Goal: Check status: Check status

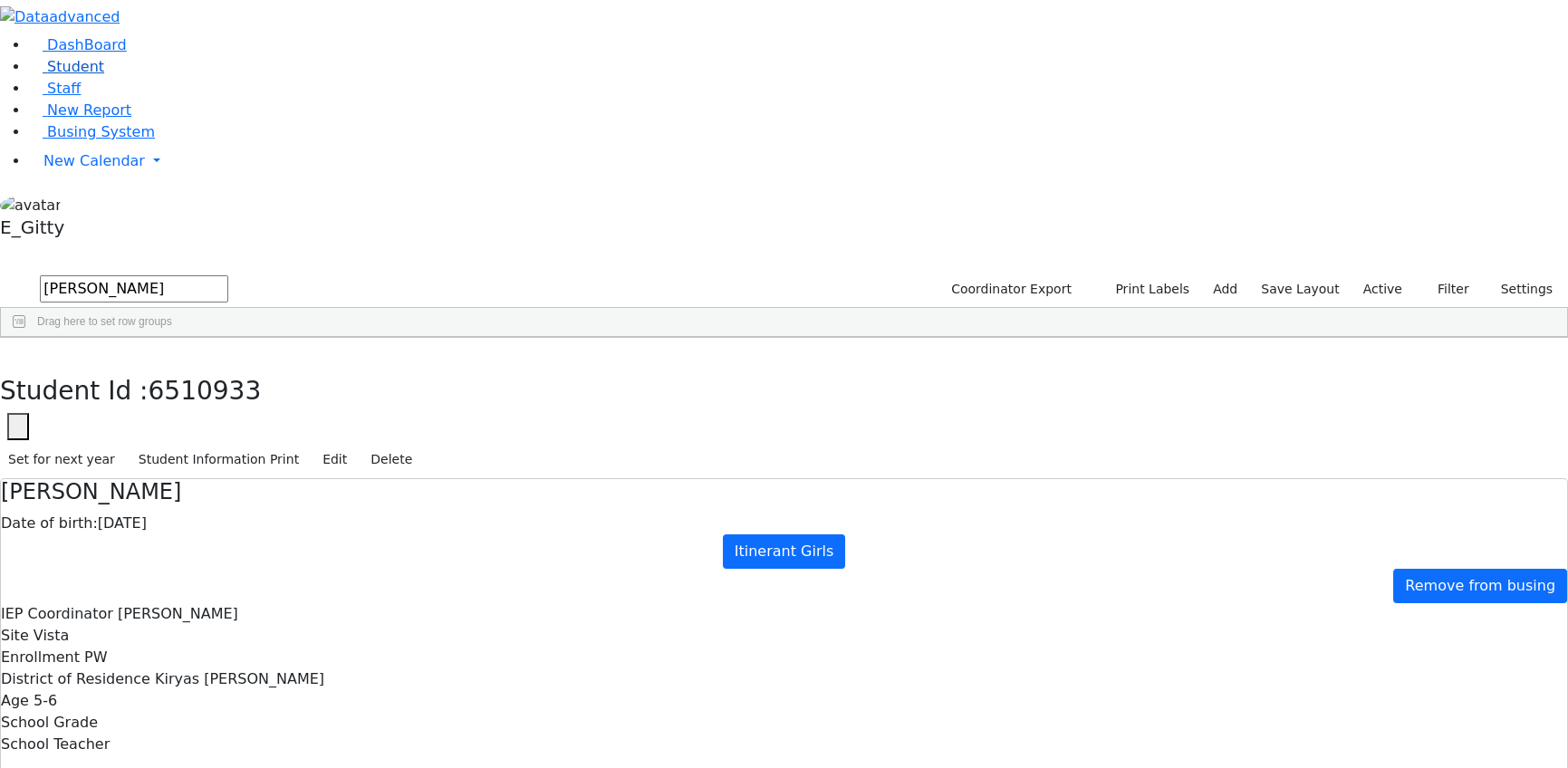
click at [104, 76] on link "Student" at bounding box center [67, 66] width 76 height 17
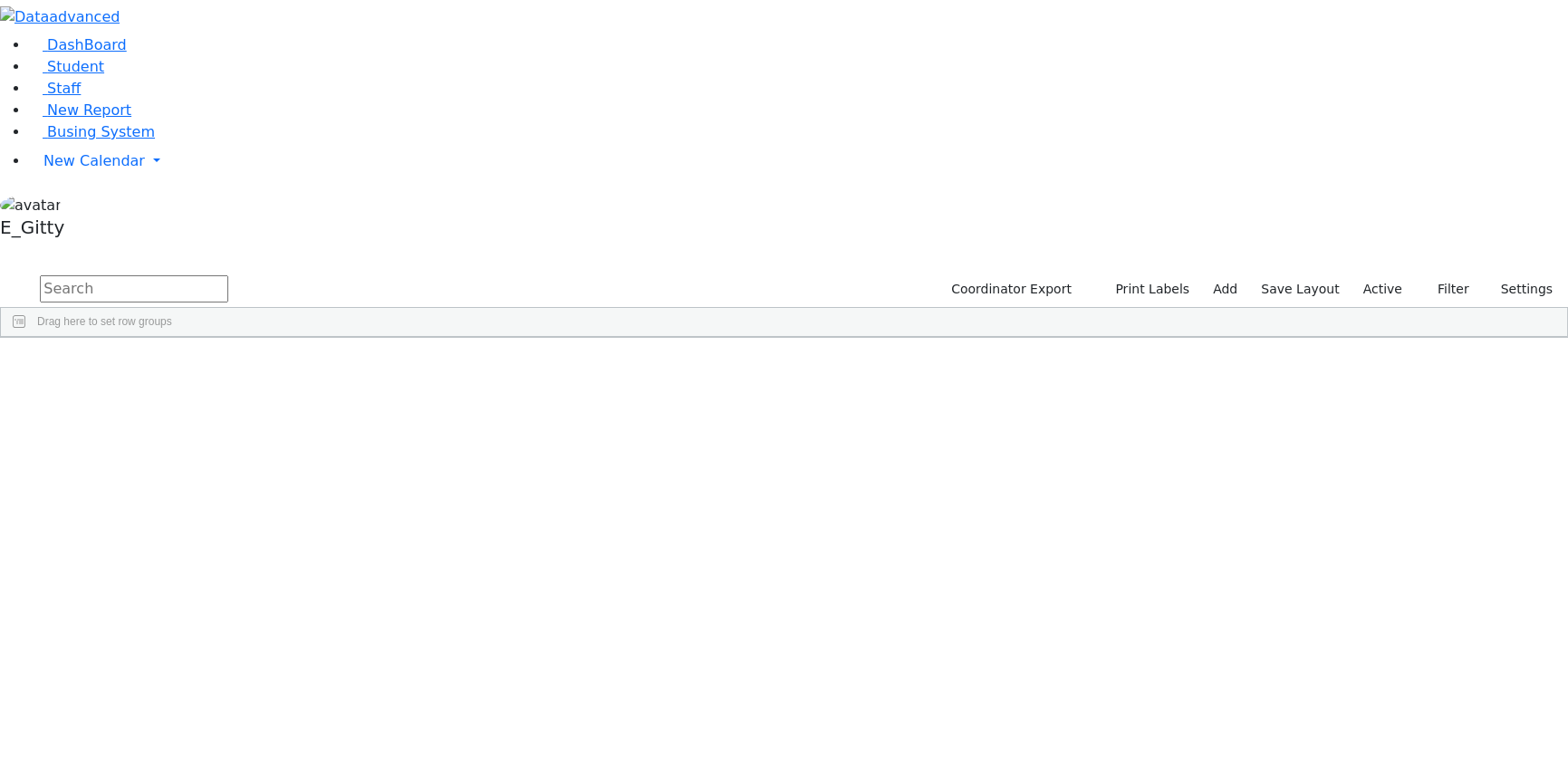
click at [228, 276] on input "text" at bounding box center [133, 288] width 188 height 27
click at [200, 488] on div "[PERSON_NAME]" at bounding box center [149, 500] width 101 height 25
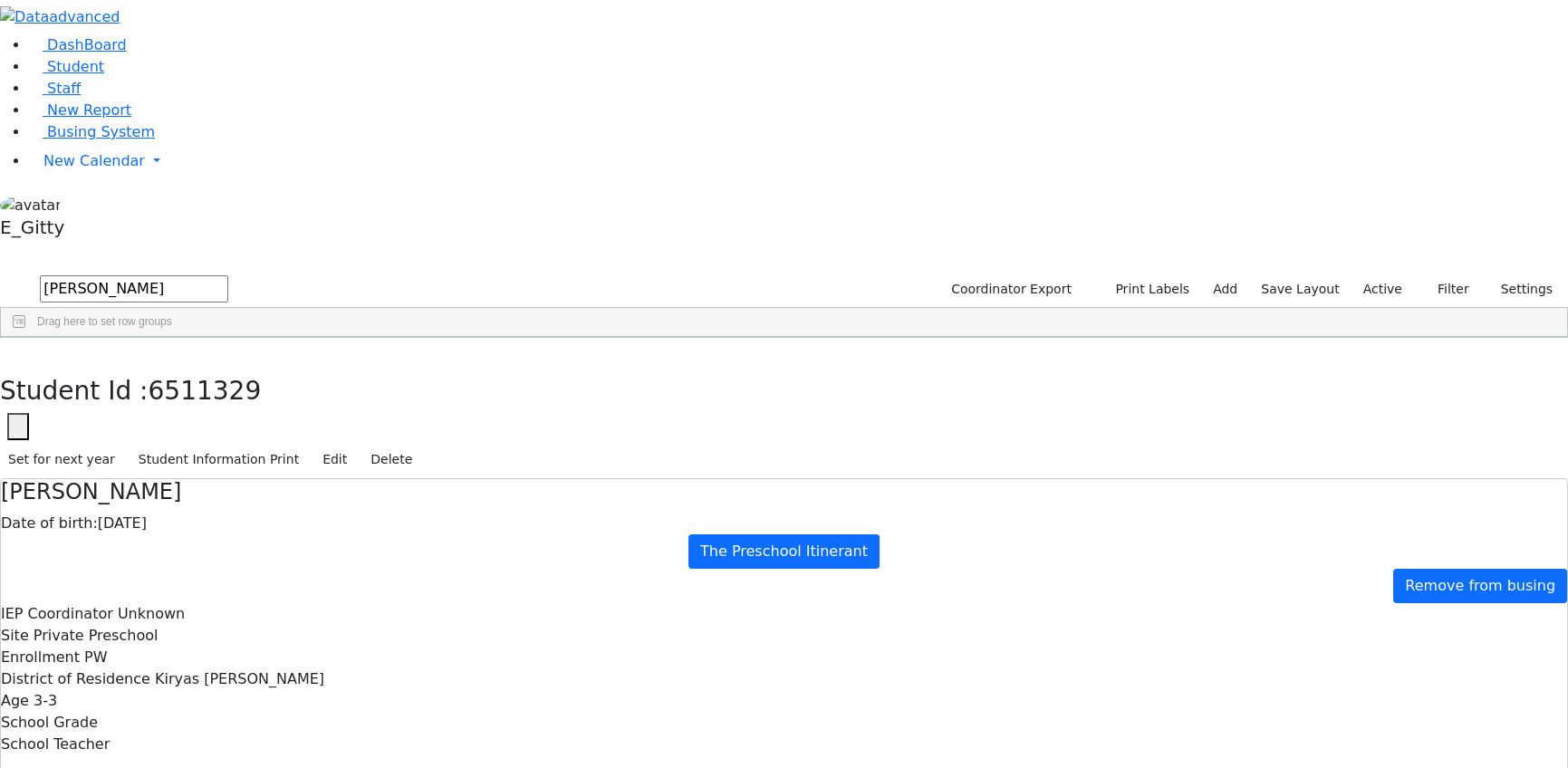
click at [26, 338] on button "button" at bounding box center [13, 357] width 26 height 38
click at [228, 276] on input "[PERSON_NAME]" at bounding box center [133, 288] width 188 height 27
type input "g"
type input "[PERSON_NAME]"
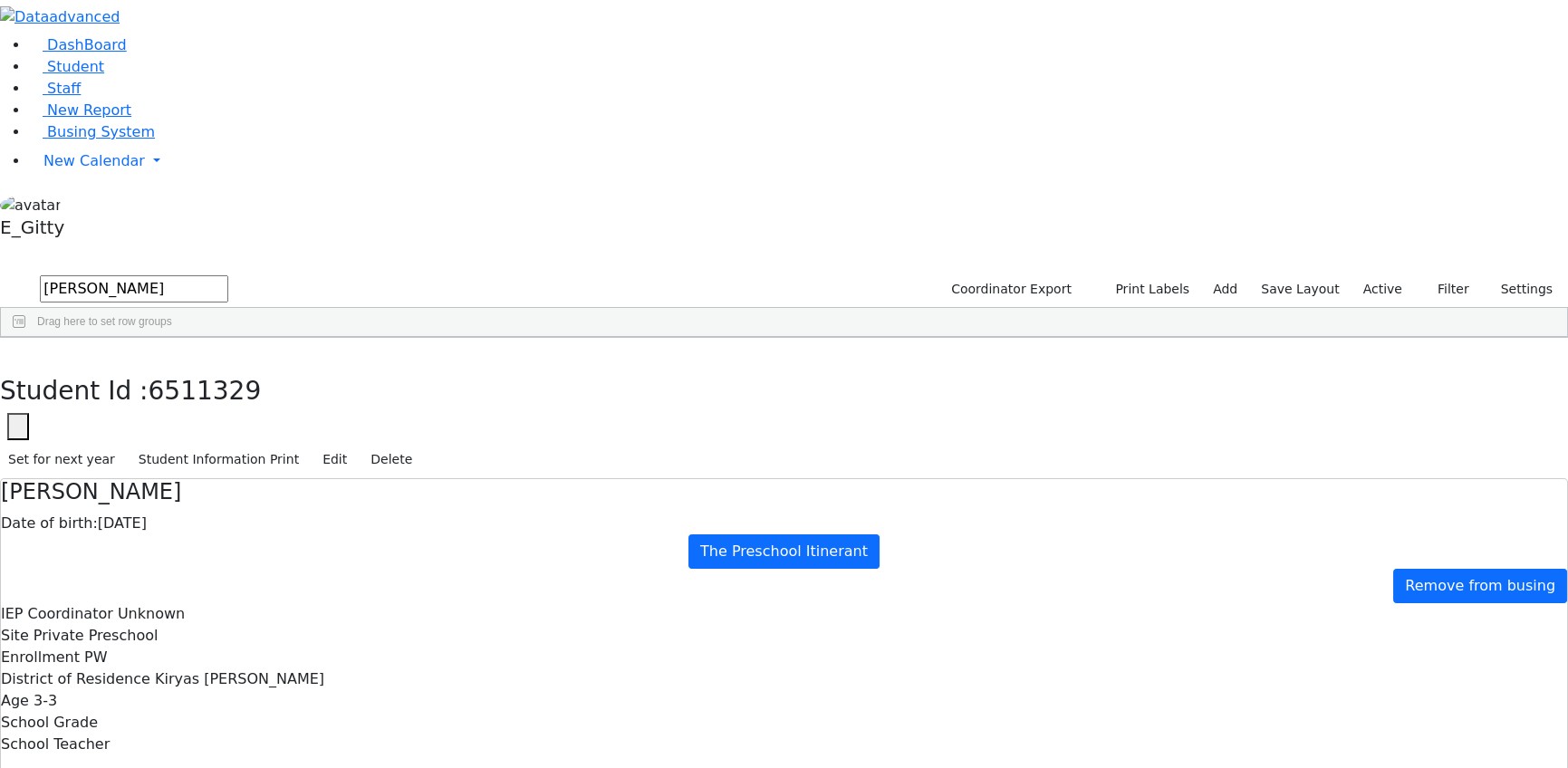
click at [205, 415] on div "Orgel" at bounding box center [154, 427] width 101 height 25
click at [26, 338] on button "button" at bounding box center [13, 357] width 26 height 38
